Goal: Navigation & Orientation: Find specific page/section

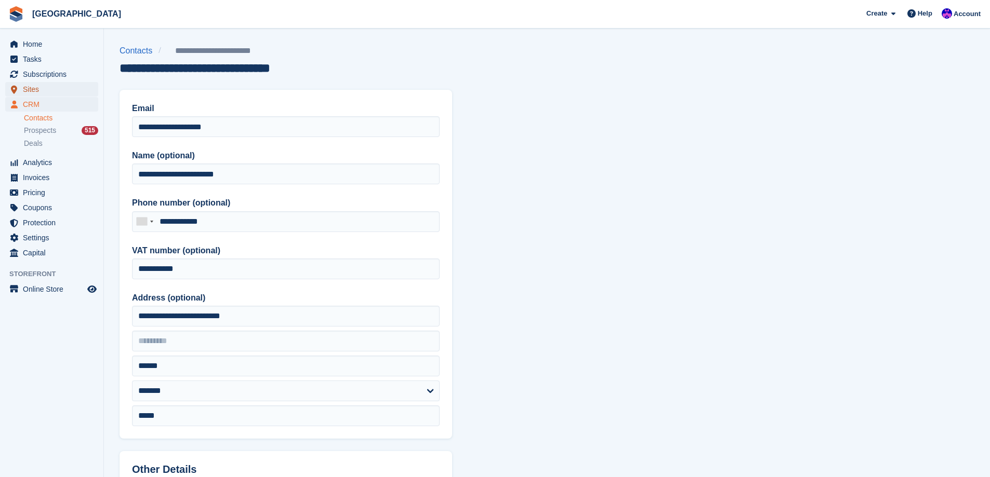
click at [43, 88] on span "Sites" at bounding box center [54, 89] width 62 height 15
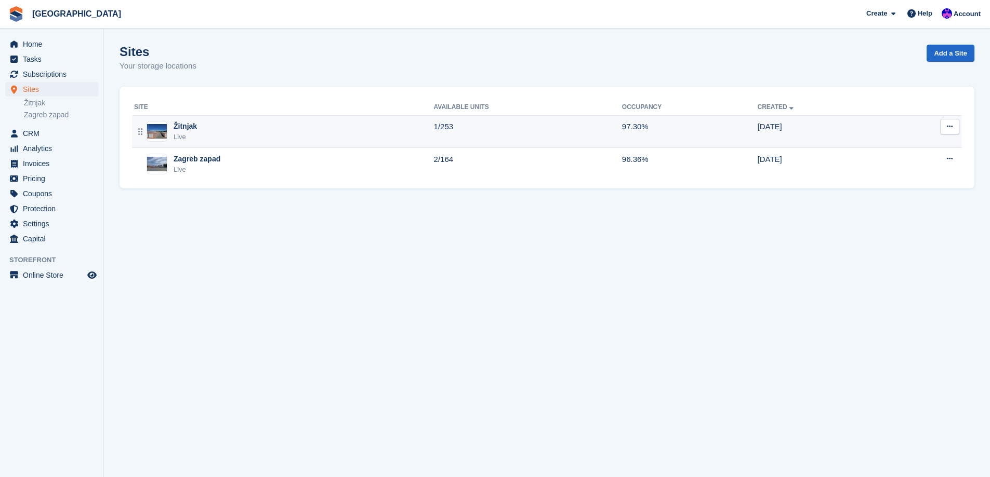
click at [211, 115] on td "Žitnjak Live" at bounding box center [283, 131] width 302 height 33
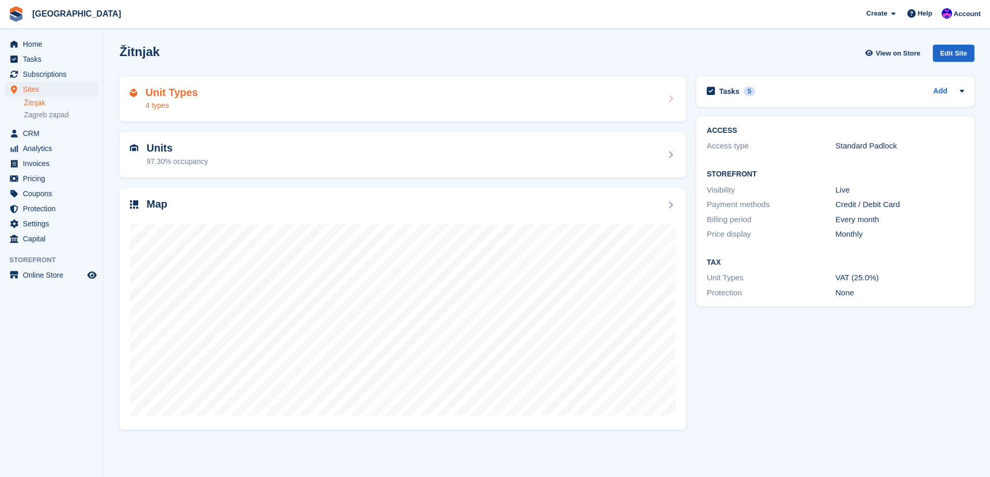
click at [215, 98] on div "Unit Types 4 types" at bounding box center [402, 99] width 545 height 25
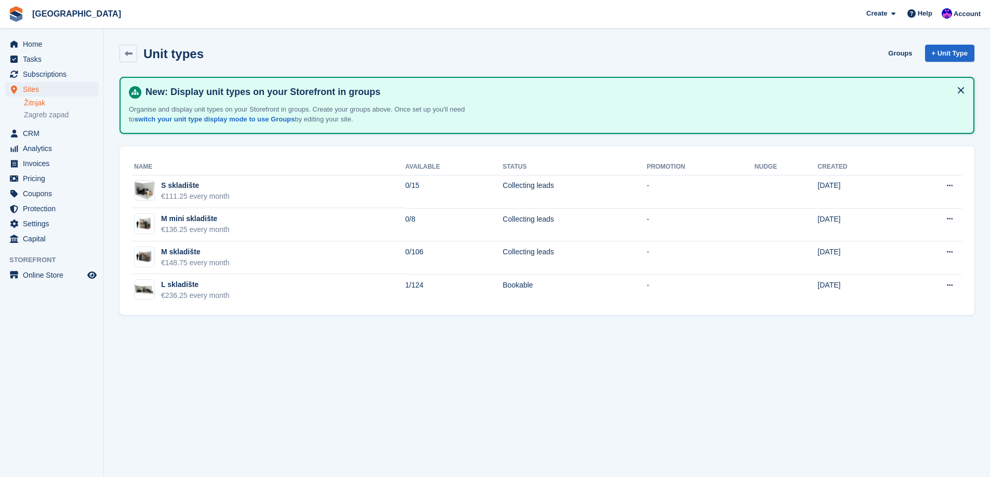
click at [177, 323] on section "Unit types Groups + Unit Type New: Display unit types on your Storefront in gro…" at bounding box center [547, 238] width 886 height 477
drag, startPoint x: 223, startPoint y: 317, endPoint x: 230, endPoint y: 317, distance: 7.3
click at [230, 317] on section "Unit types Groups + Unit Type New: Display unit types on your Storefront in gro…" at bounding box center [547, 238] width 886 height 477
drag, startPoint x: 230, startPoint y: 317, endPoint x: 251, endPoint y: 317, distance: 20.8
click at [251, 317] on section "Unit types Groups + Unit Type New: Display unit types on your Storefront in gro…" at bounding box center [547, 238] width 886 height 477
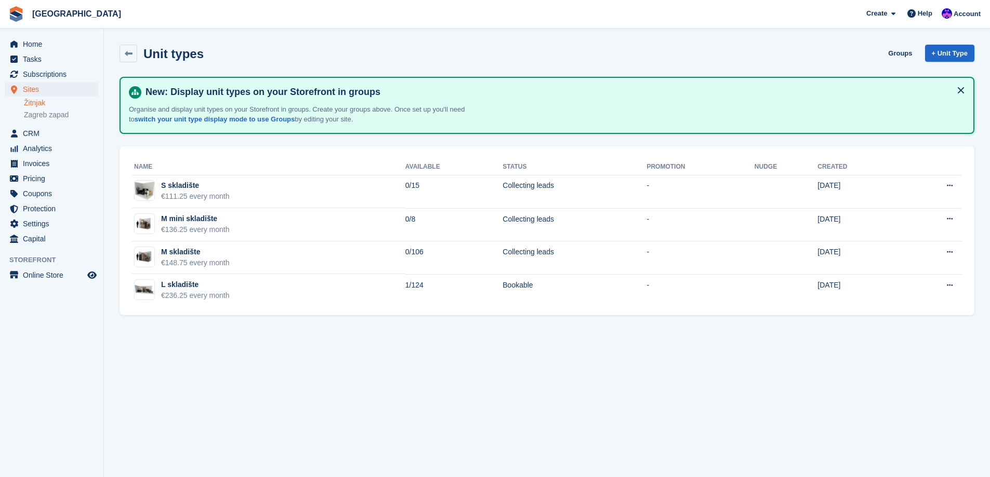
drag, startPoint x: 257, startPoint y: 315, endPoint x: 314, endPoint y: 351, distance: 67.2
click at [311, 352] on section "Unit types Groups + Unit Type New: Display unit types on your Storefront in gro…" at bounding box center [547, 238] width 886 height 477
